Goal: Transaction & Acquisition: Purchase product/service

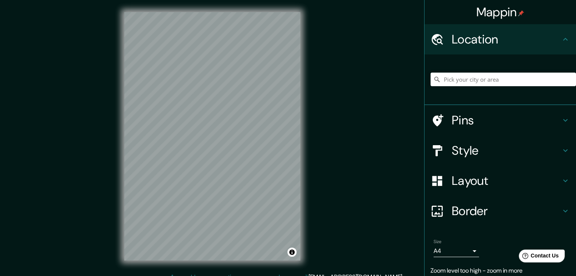
click at [317, 131] on div "Mappin Location Pins Style Layout Border Choose a border. Hint : you can make l…" at bounding box center [288, 142] width 576 height 285
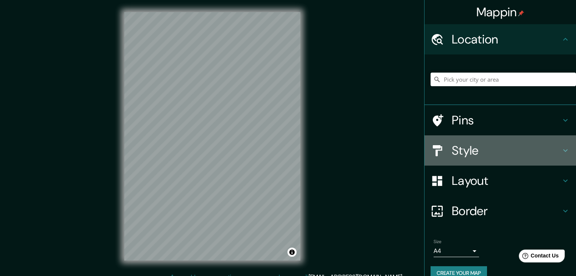
click at [457, 144] on h4 "Style" at bounding box center [506, 150] width 109 height 15
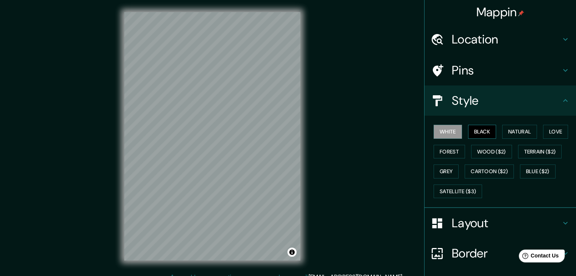
click at [472, 136] on button "Black" at bounding box center [482, 132] width 28 height 14
click at [517, 132] on button "Natural" at bounding box center [519, 132] width 35 height 14
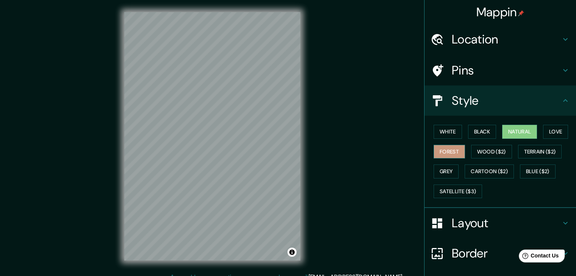
click at [443, 152] on button "Forest" at bounding box center [449, 152] width 31 height 14
click at [547, 132] on button "Love" at bounding box center [555, 132] width 25 height 14
click at [445, 155] on button "Forest" at bounding box center [449, 152] width 31 height 14
click at [553, 136] on button "Love" at bounding box center [555, 132] width 25 height 14
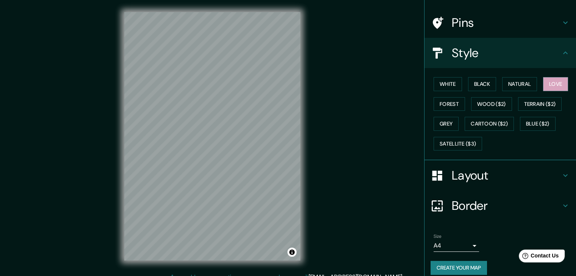
scroll to position [55, 0]
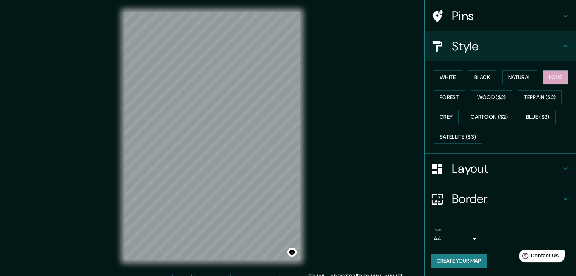
click at [445, 258] on button "Create your map" at bounding box center [459, 262] width 56 height 14
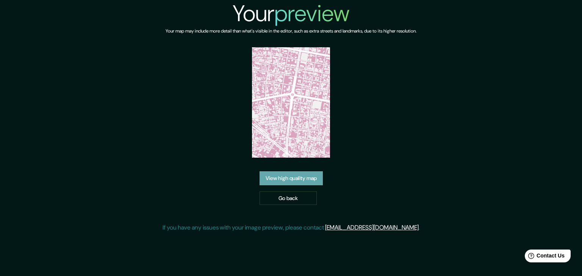
click at [295, 172] on link "View high quality map" at bounding box center [290, 179] width 63 height 14
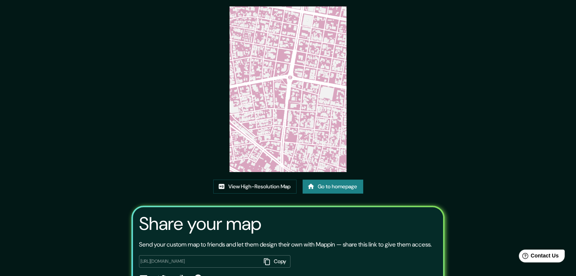
scroll to position [27, 0]
click at [263, 112] on img at bounding box center [288, 89] width 117 height 166
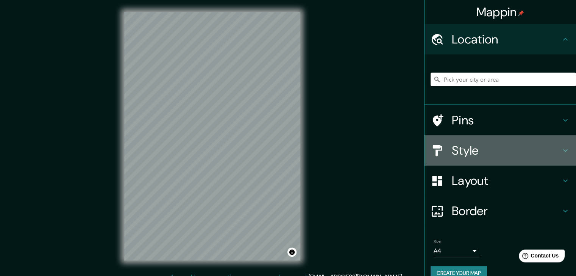
click at [466, 160] on div "Style" at bounding box center [501, 151] width 152 height 30
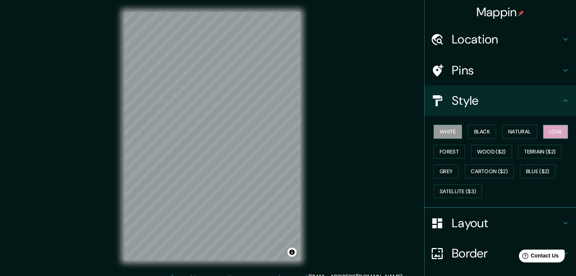
click at [553, 135] on button "Love" at bounding box center [555, 132] width 25 height 14
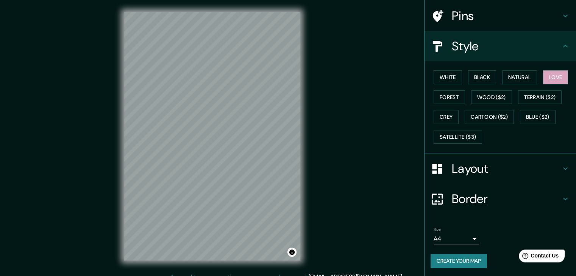
click at [448, 260] on button "Create your map" at bounding box center [459, 262] width 56 height 14
